Goal: Information Seeking & Learning: Learn about a topic

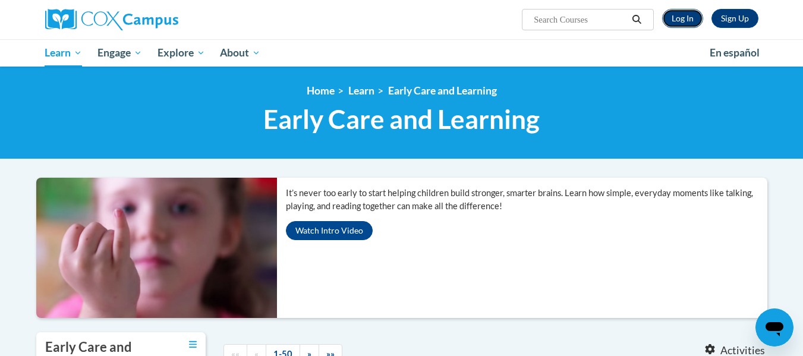
click at [678, 21] on link "Log In" at bounding box center [682, 18] width 41 height 19
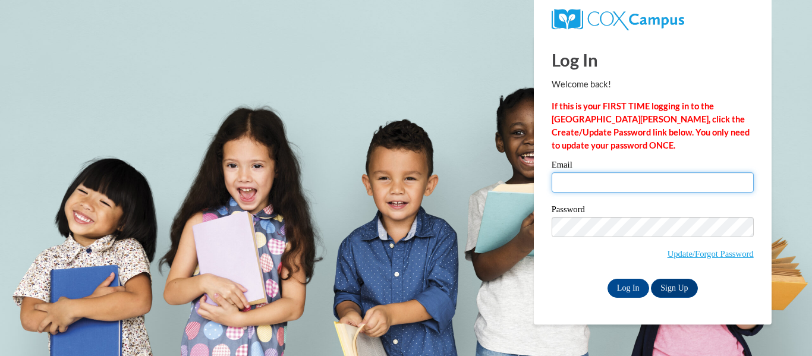
click at [616, 181] on input "Email" at bounding box center [653, 182] width 202 height 20
type input "bee.beachy@brighthorizons.com"
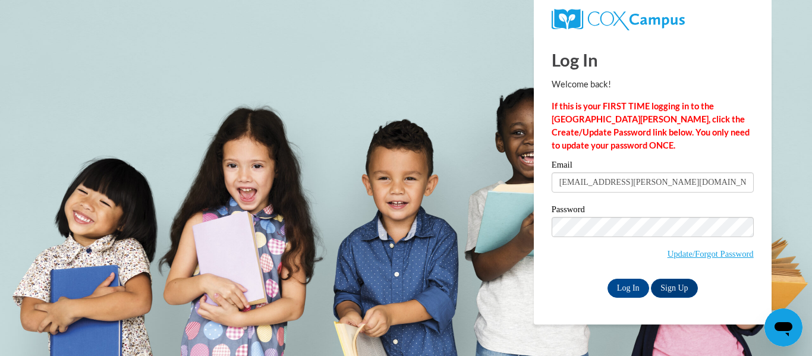
click at [627, 207] on label "Password" at bounding box center [653, 211] width 202 height 12
click at [618, 282] on input "Log In" at bounding box center [628, 288] width 42 height 19
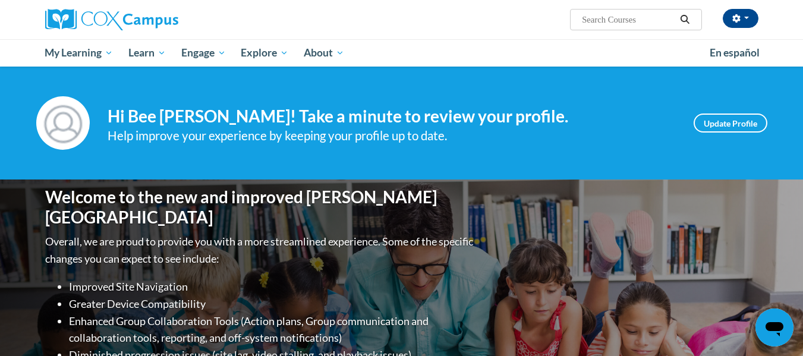
click at [618, 282] on div "Welcome to the new and improved Cox Campus Overall, we are proud to provide you…" at bounding box center [401, 299] width 749 height 238
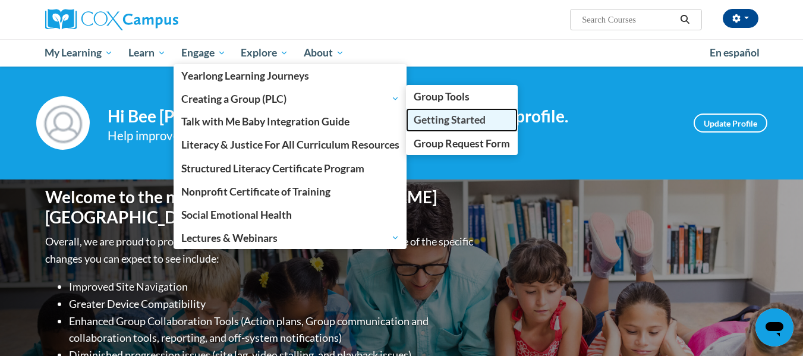
click at [462, 118] on span "Getting Started" at bounding box center [450, 120] width 72 height 12
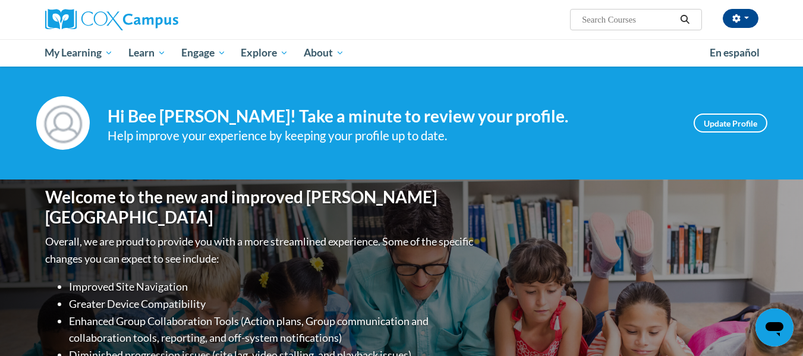
click at [623, 20] on input "Search..." at bounding box center [628, 19] width 95 height 14
click at [622, 21] on input "Search..." at bounding box center [628, 19] width 95 height 14
type input "read with me"
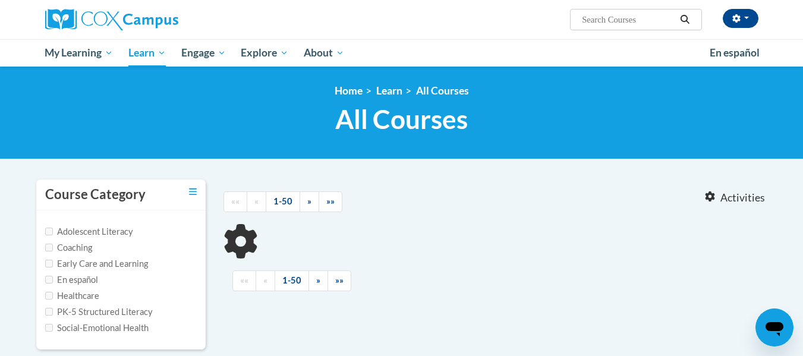
type input "read with me"
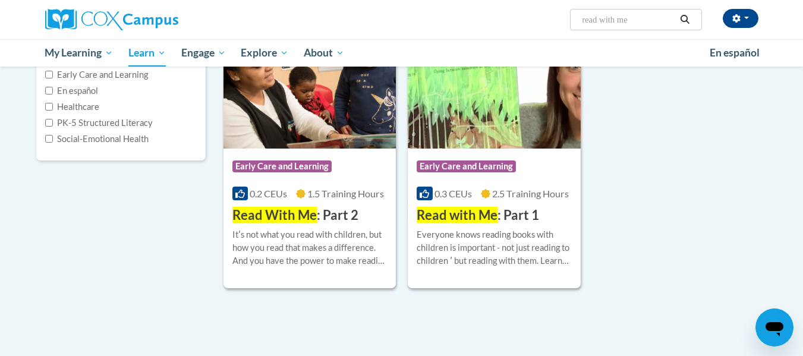
scroll to position [188, 0]
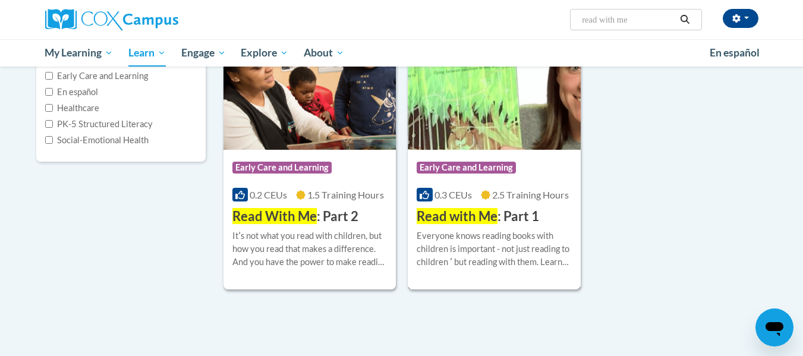
click at [466, 235] on div "Everyone knows reading books with children is important - not just reading to c…" at bounding box center [494, 248] width 155 height 39
